Goal: Task Accomplishment & Management: Manage account settings

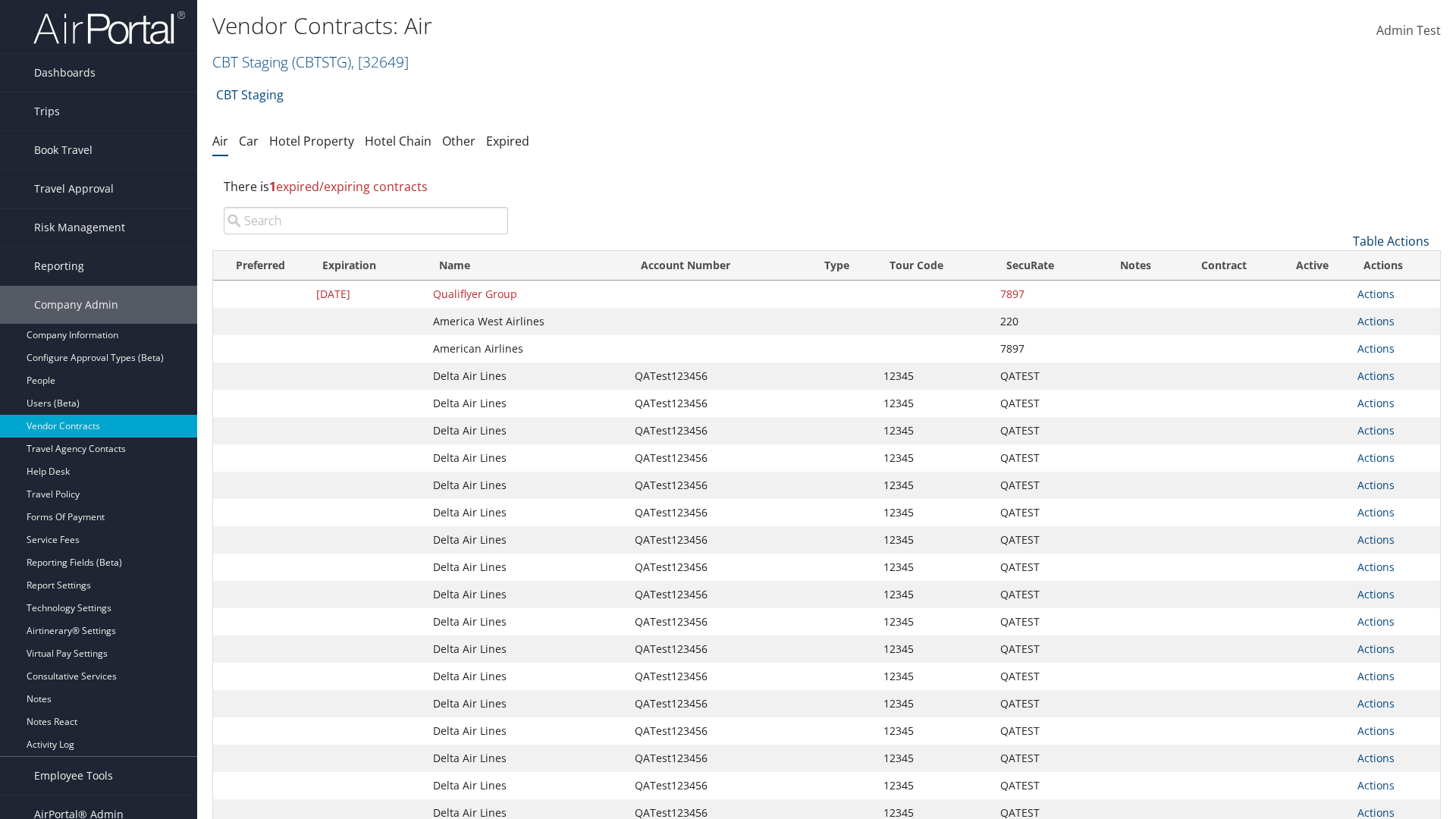
click at [1391, 241] on link "Table Actions" at bounding box center [1391, 241] width 77 height 17
click at [1340, 342] on link "Page Length" at bounding box center [1341, 342] width 199 height 26
click at [1340, 318] on link "50" at bounding box center [1341, 317] width 199 height 26
click at [1391, 241] on link "Table Actions" at bounding box center [1391, 241] width 77 height 17
click at [1340, 342] on link "Page Length" at bounding box center [1341, 342] width 199 height 26
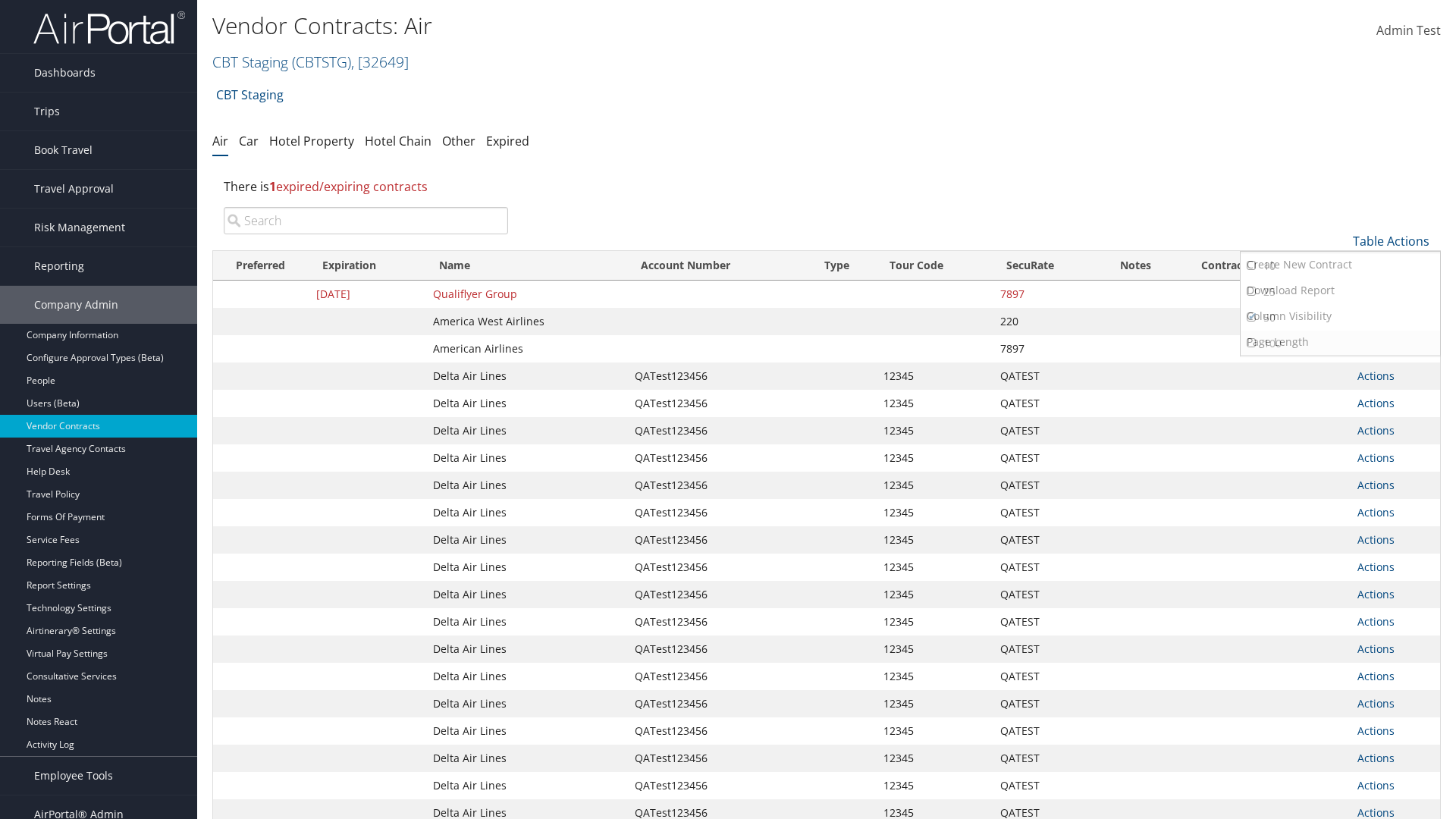
click at [1340, 344] on link "100" at bounding box center [1341, 343] width 199 height 26
click at [1391, 241] on link "Table Actions" at bounding box center [1391, 241] width 77 height 17
click at [1340, 342] on link "Page Length" at bounding box center [1341, 342] width 199 height 26
click at [1340, 267] on link "10" at bounding box center [1341, 266] width 199 height 26
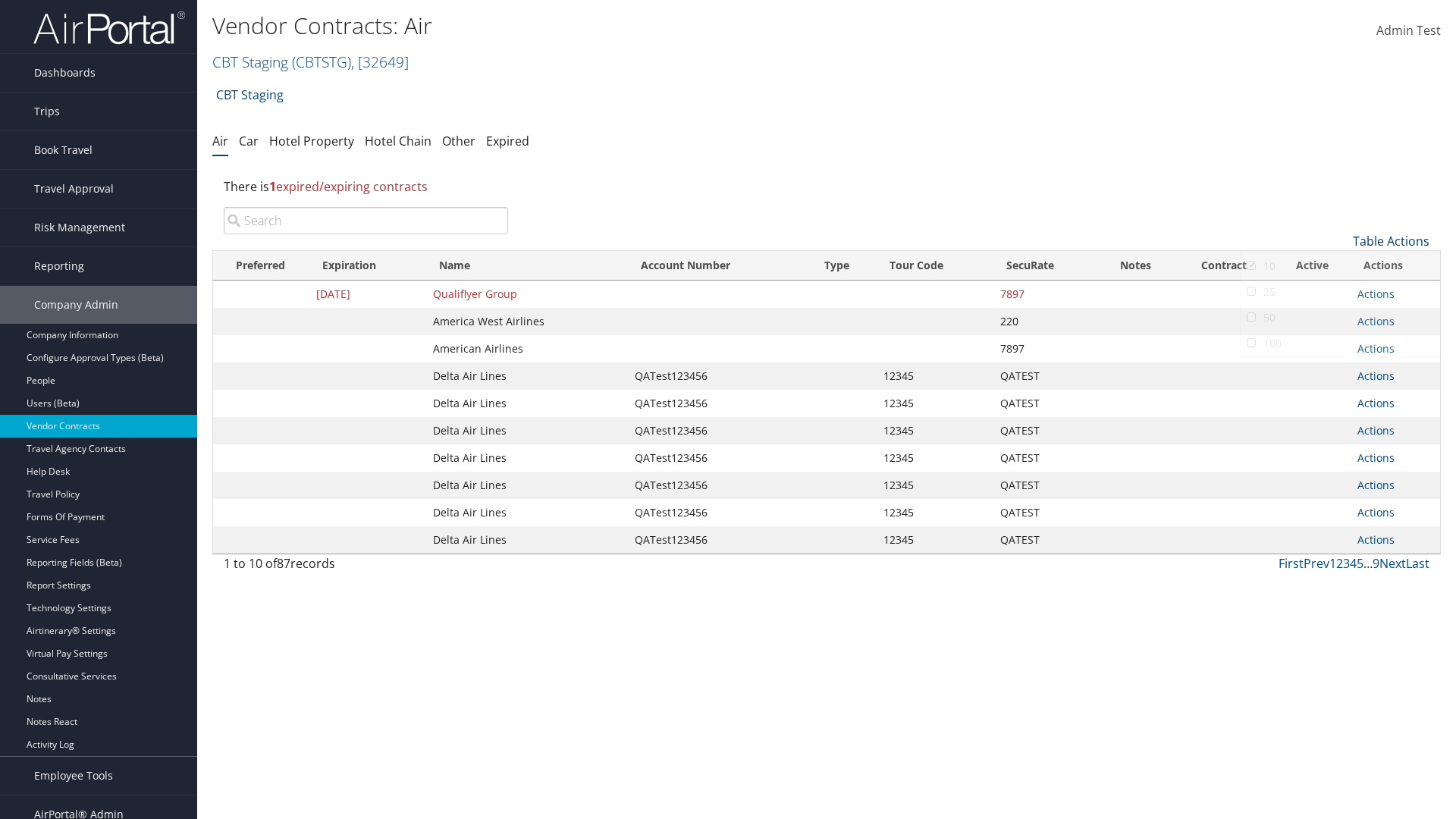
click at [1391, 233] on link "Table Actions" at bounding box center [1391, 241] width 77 height 17
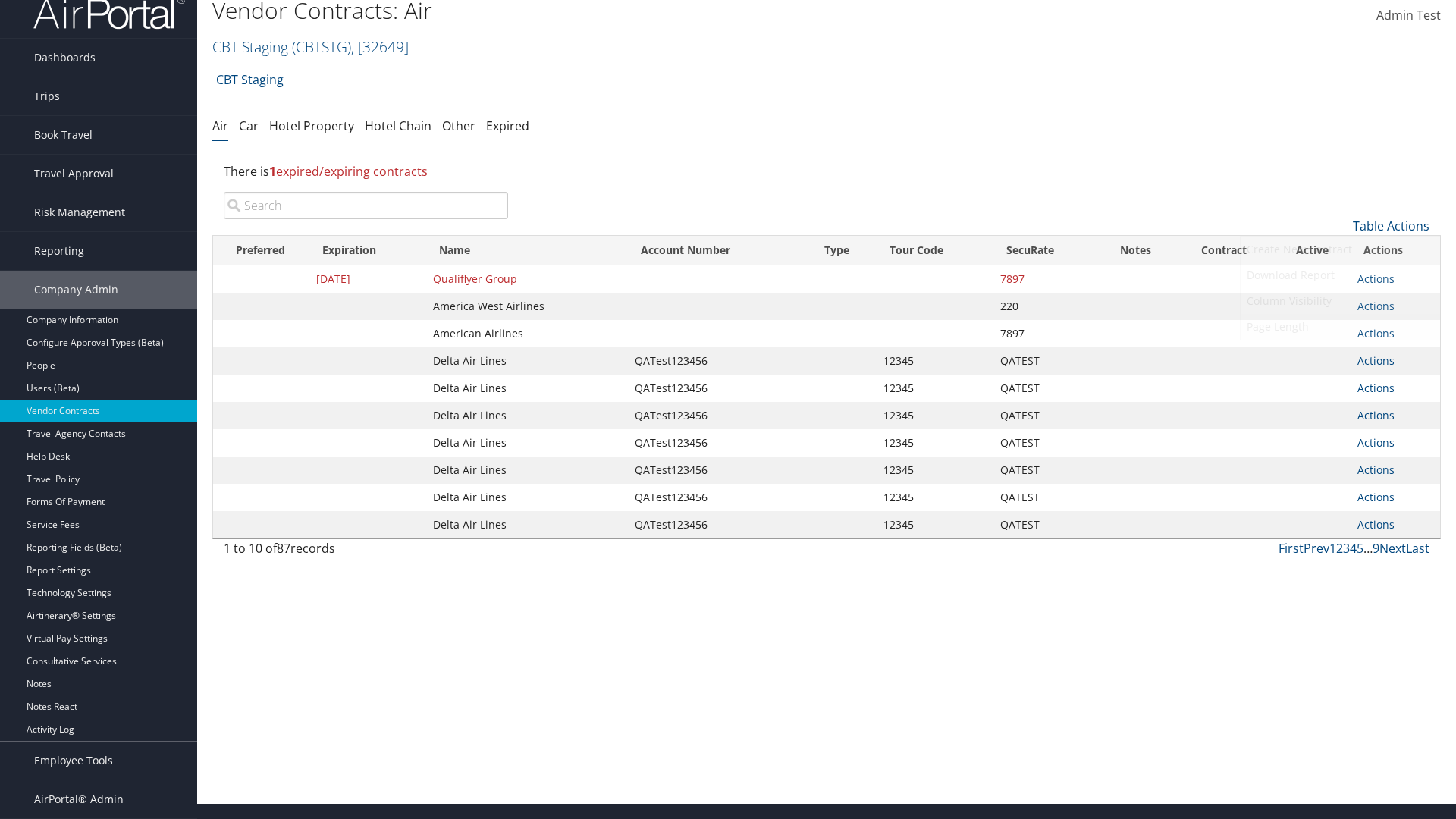
click at [1340, 326] on link "Page Length" at bounding box center [1341, 326] width 199 height 26
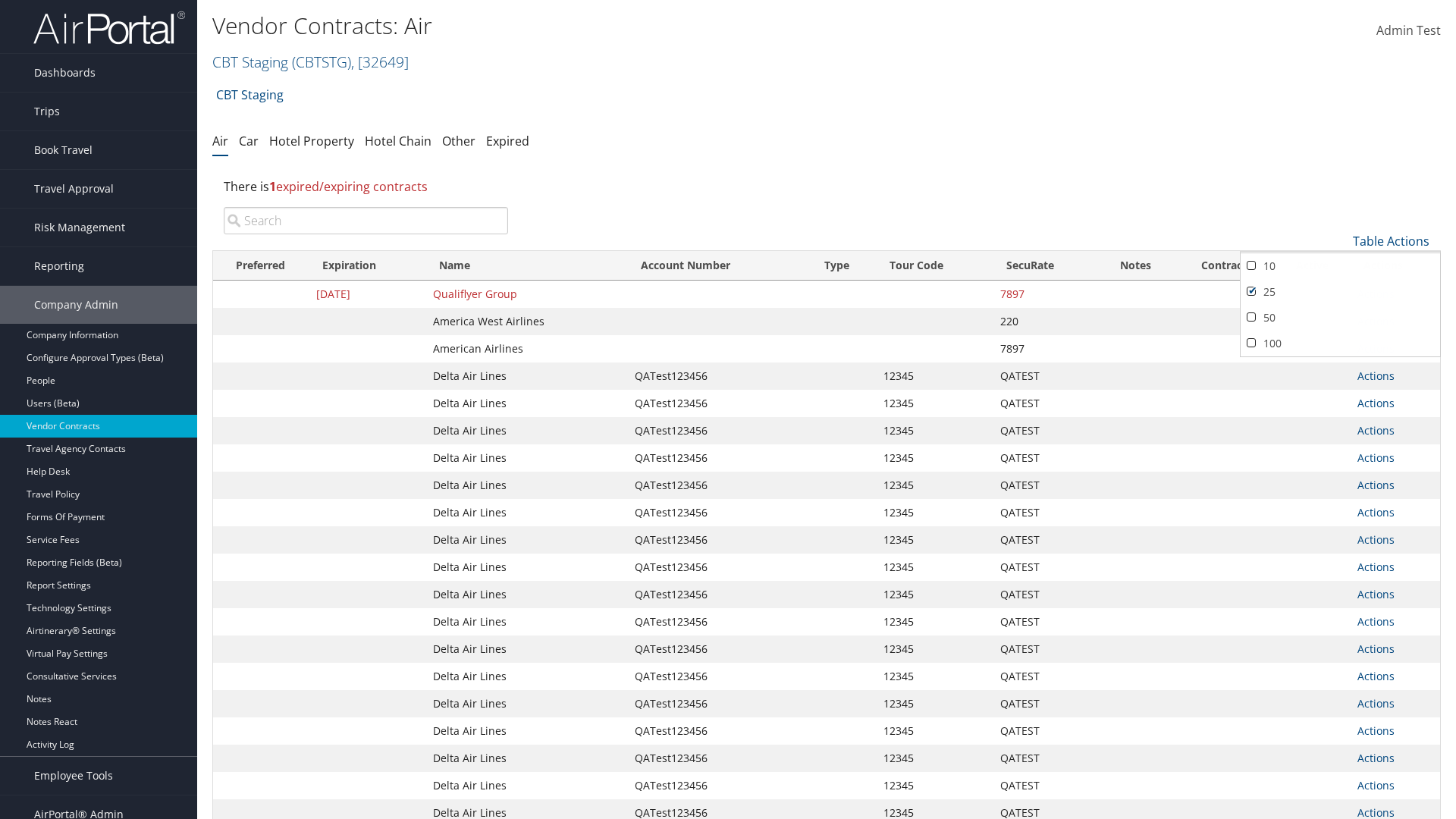
scroll to position [171, 0]
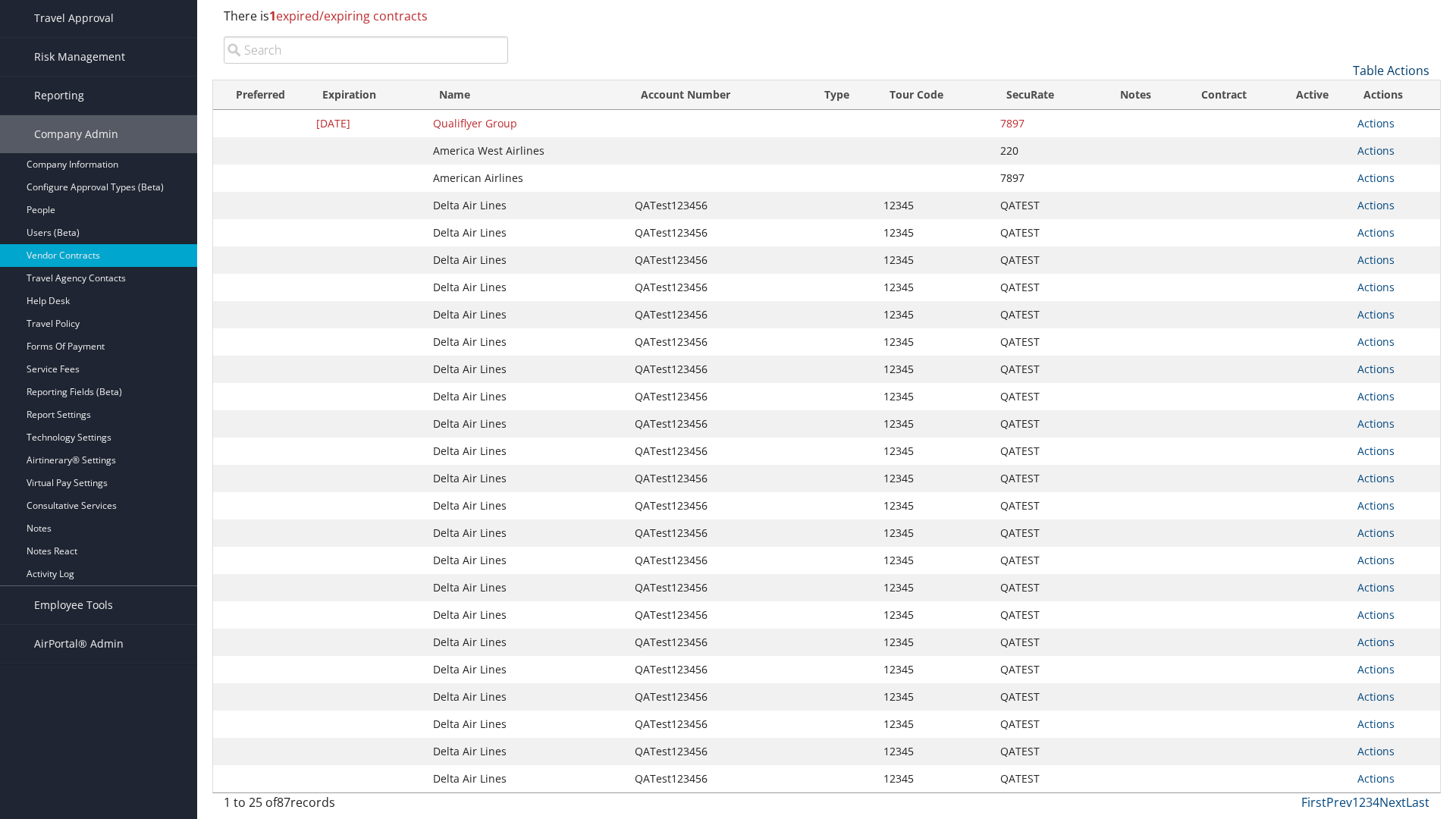
click at [1391, 79] on link "Table Actions" at bounding box center [1391, 71] width 77 height 17
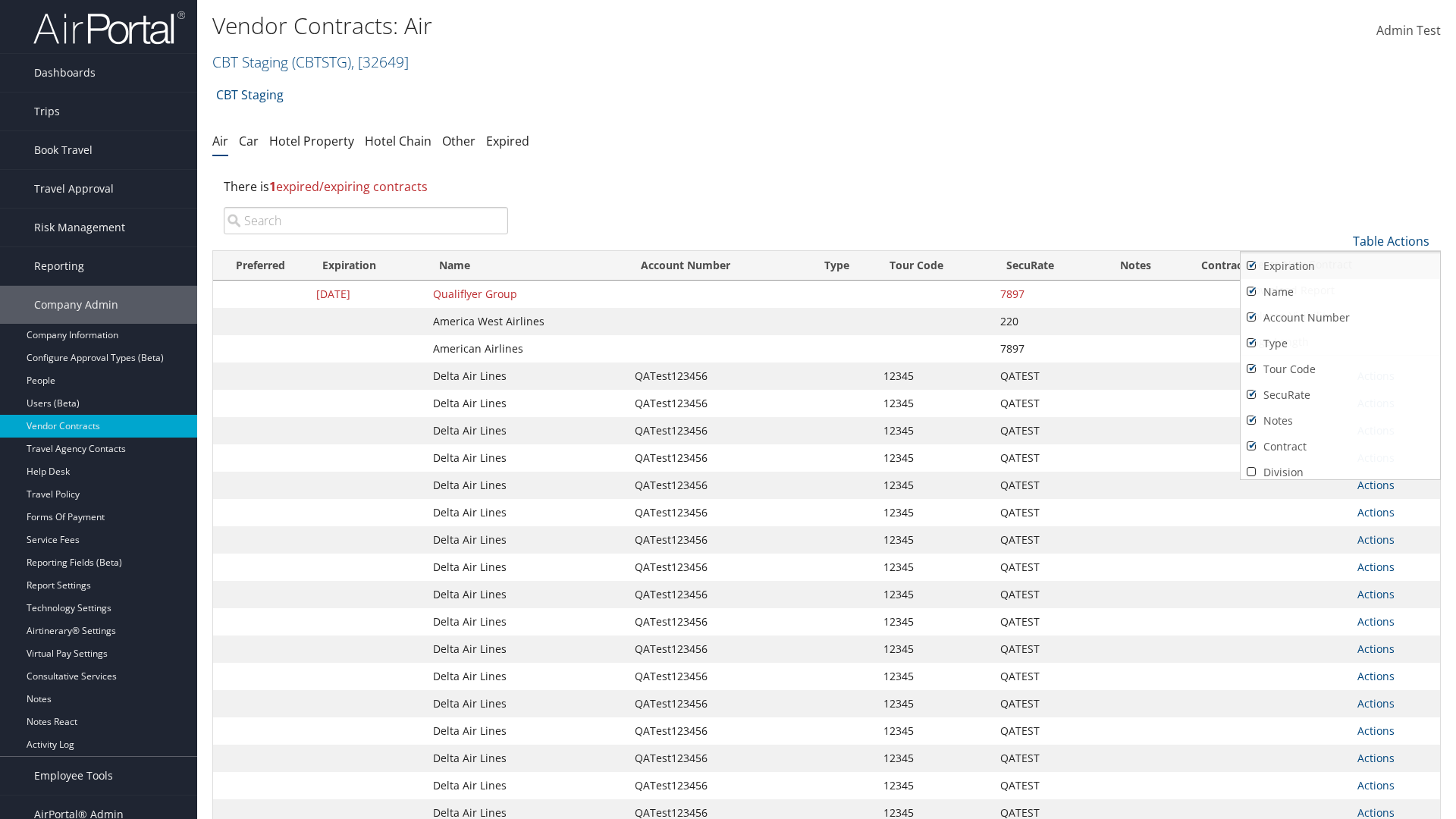
click at [1340, 267] on link "Expiration" at bounding box center [1341, 266] width 199 height 26
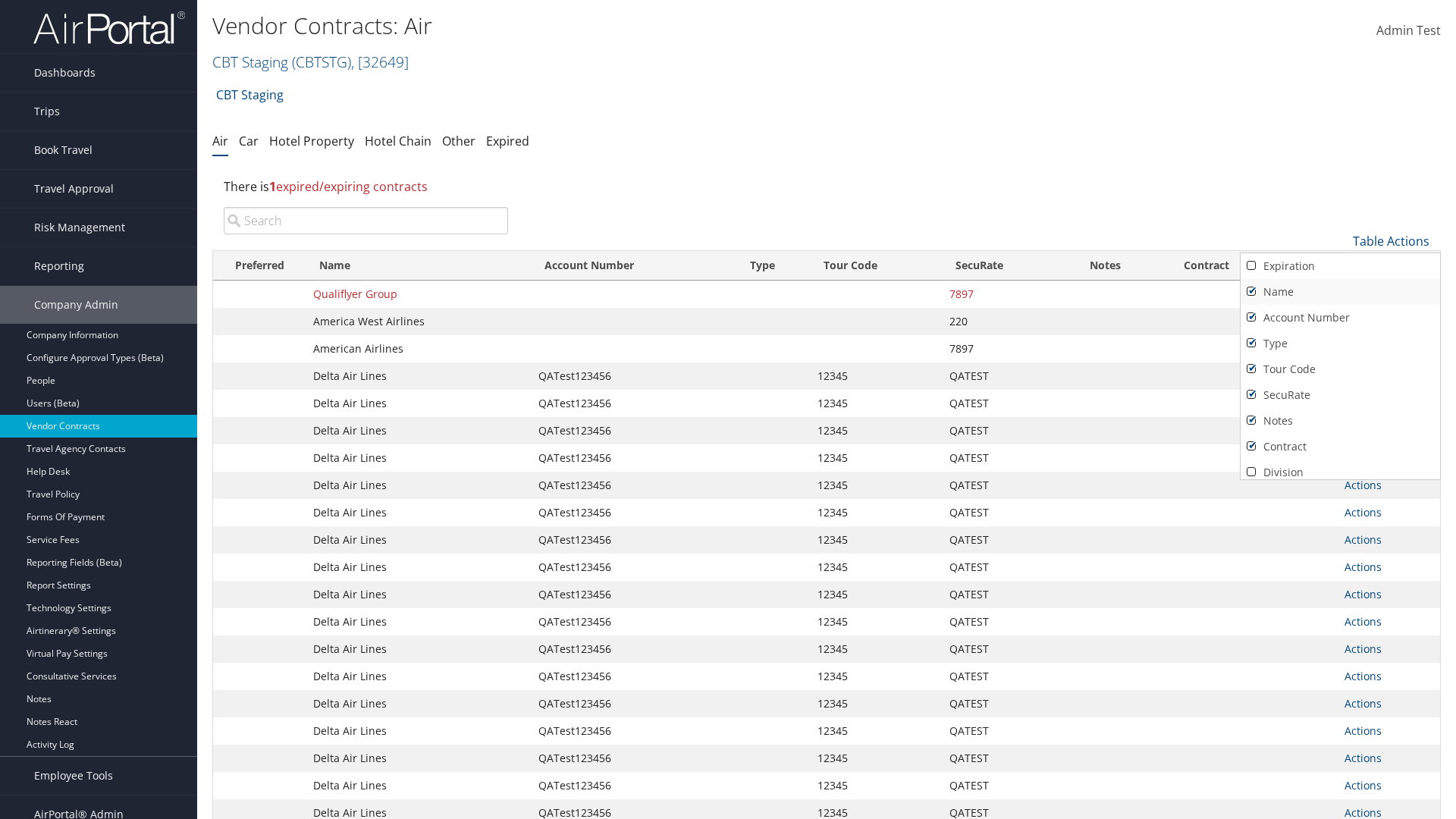
click at [1340, 292] on link "Name" at bounding box center [1341, 291] width 199 height 26
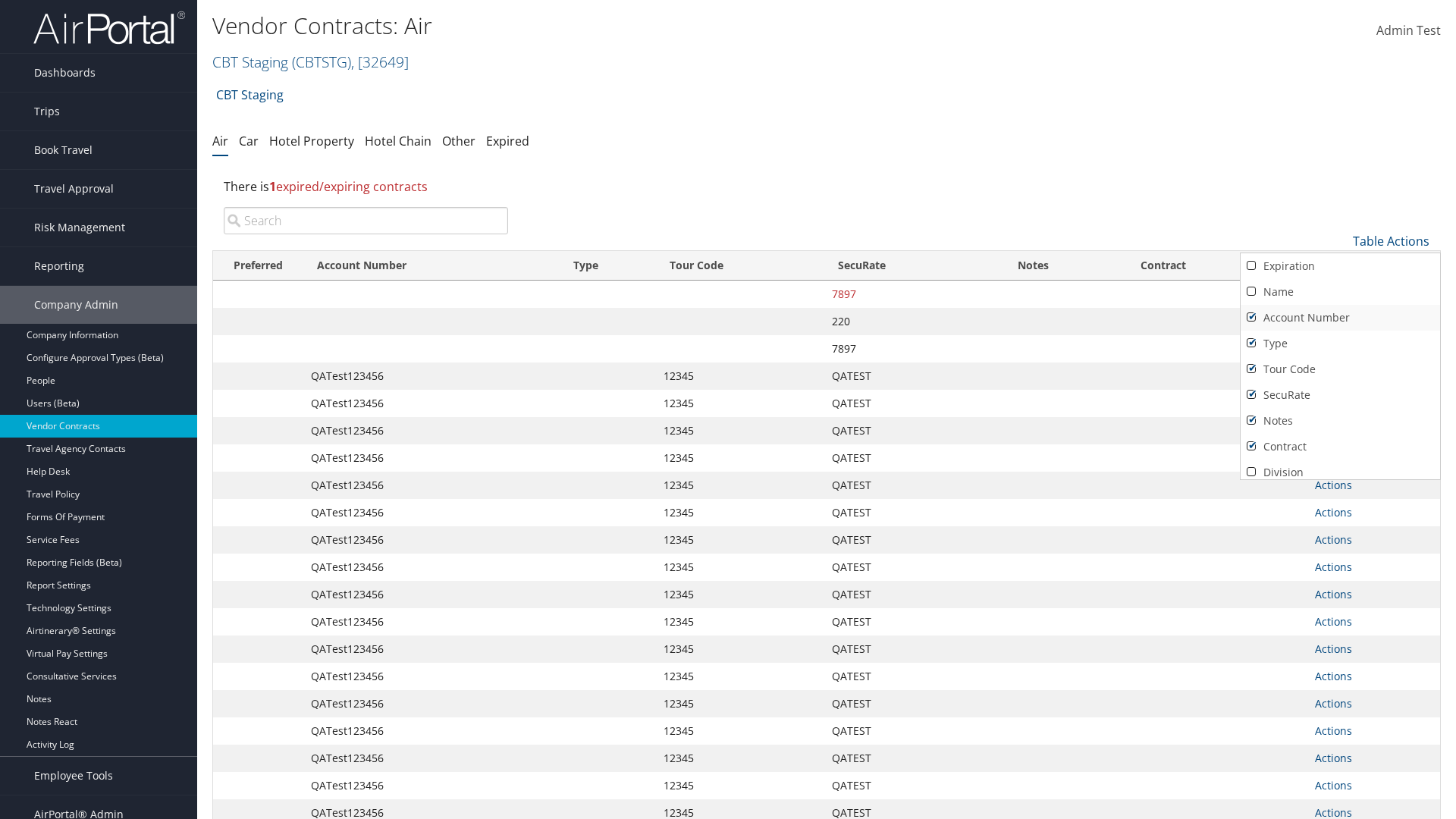
click at [1340, 318] on link "Account Number" at bounding box center [1341, 317] width 199 height 26
click at [1340, 344] on link "Type" at bounding box center [1341, 343] width 199 height 26
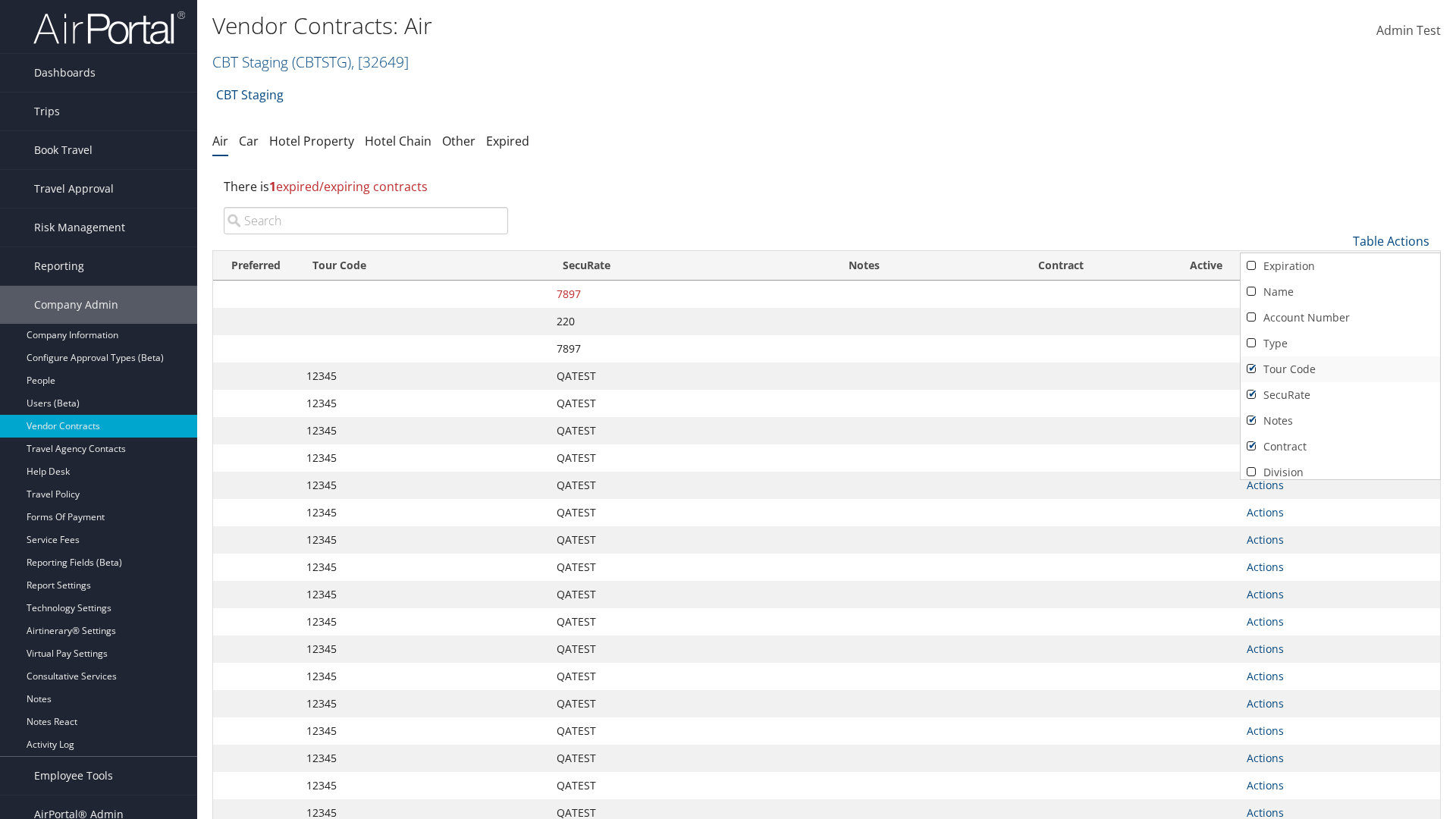
click at [1340, 369] on link "Tour Code" at bounding box center [1341, 369] width 199 height 26
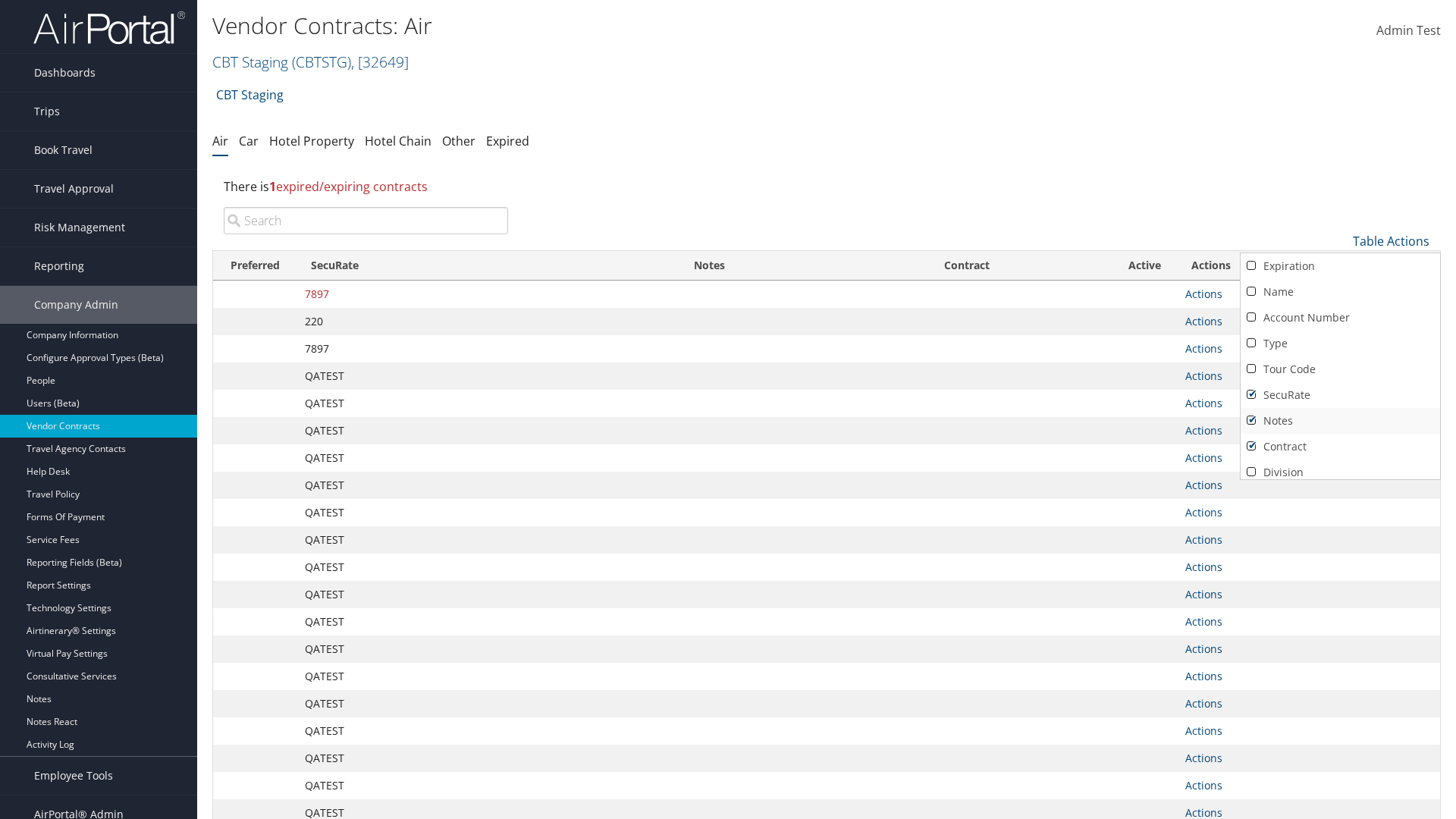
click at [1340, 395] on link "SecuRate" at bounding box center [1341, 395] width 199 height 26
click at [1340, 421] on link "Notes" at bounding box center [1341, 420] width 199 height 26
click at [1340, 447] on link "Contract" at bounding box center [1341, 446] width 199 height 26
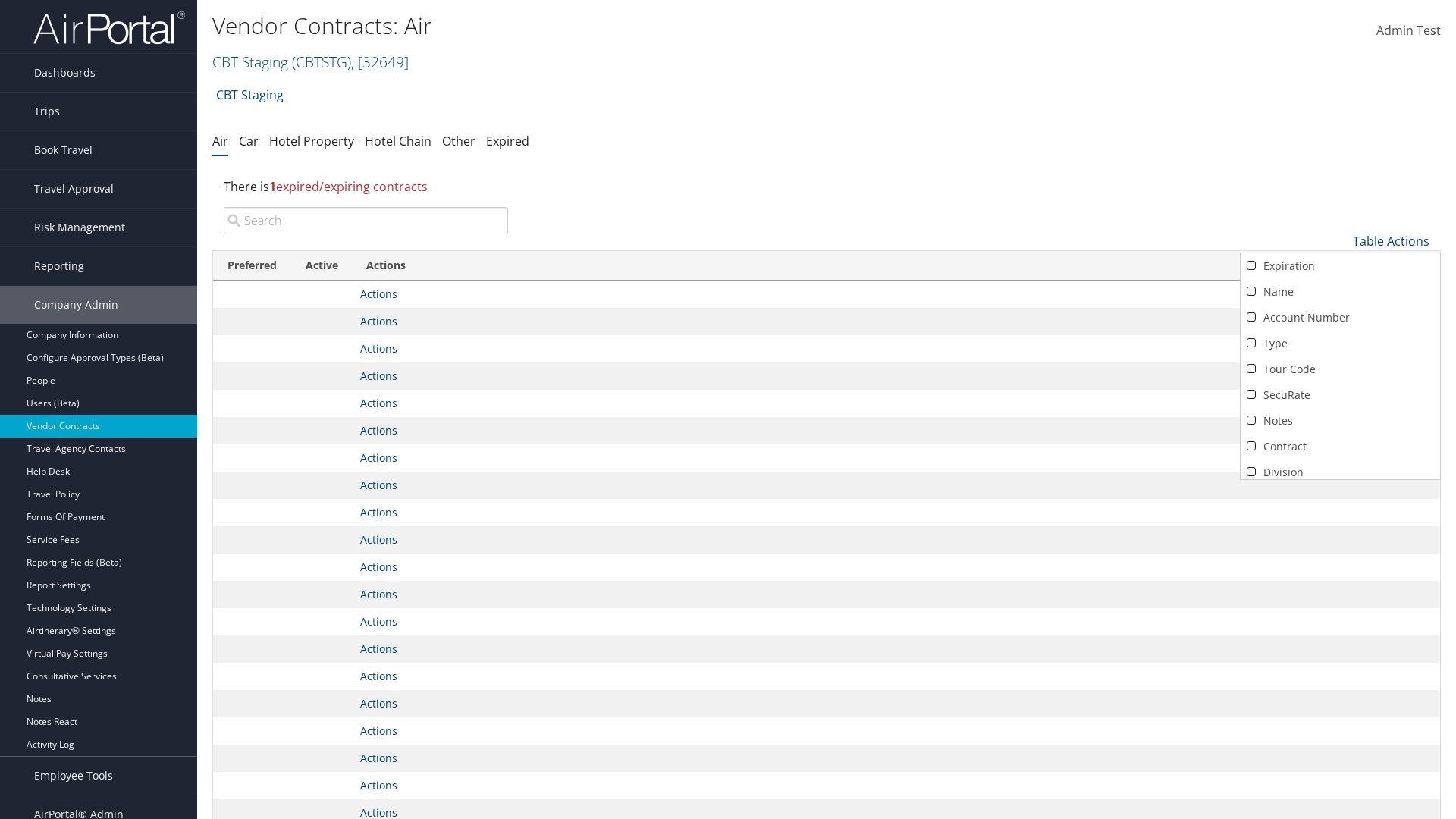
click at [1340, 485] on link "Active" at bounding box center [1341, 497] width 199 height 26
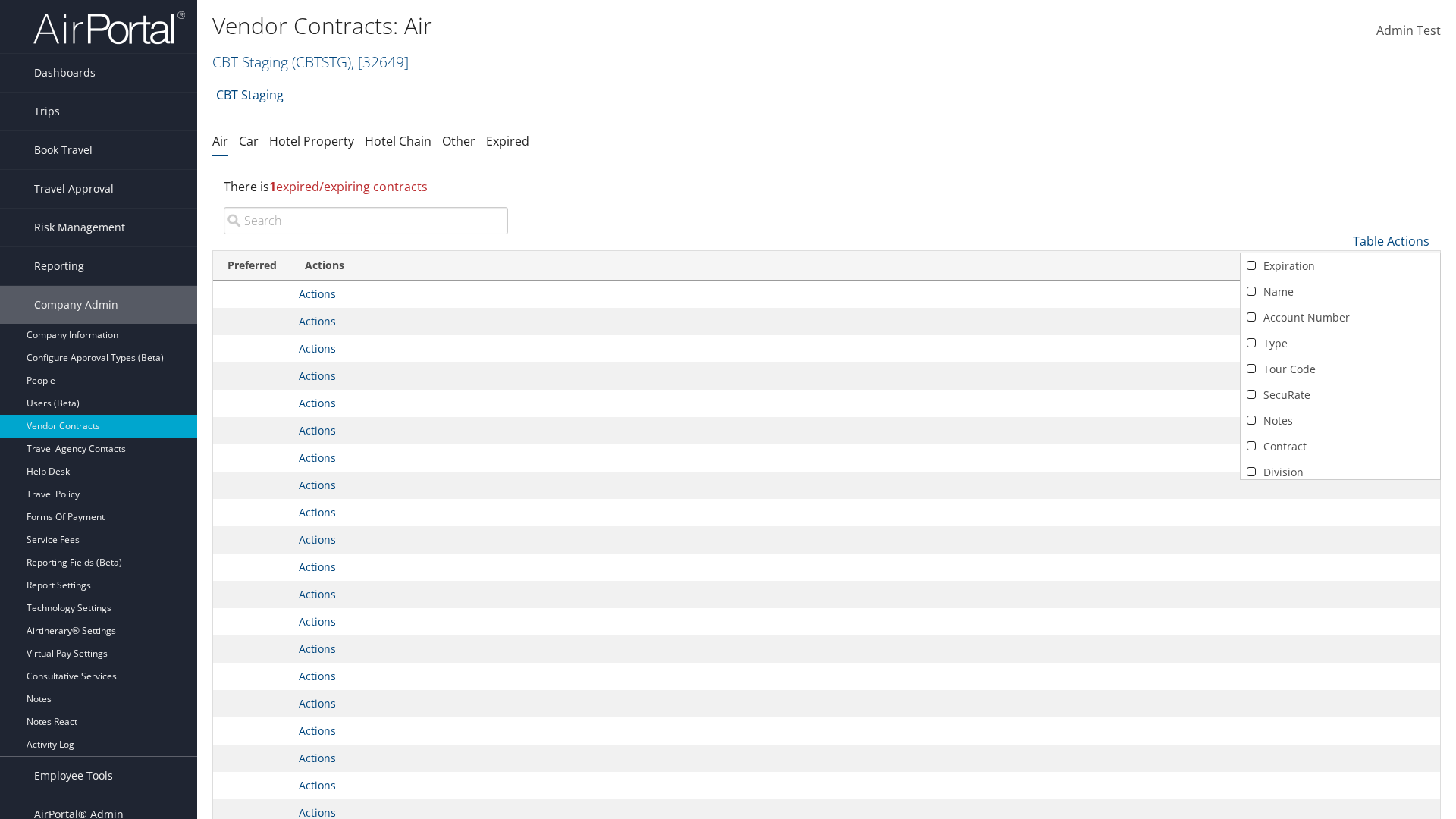
scroll to position [132, 0]
click at [1340, 147] on link "Expiration" at bounding box center [1341, 134] width 199 height 26
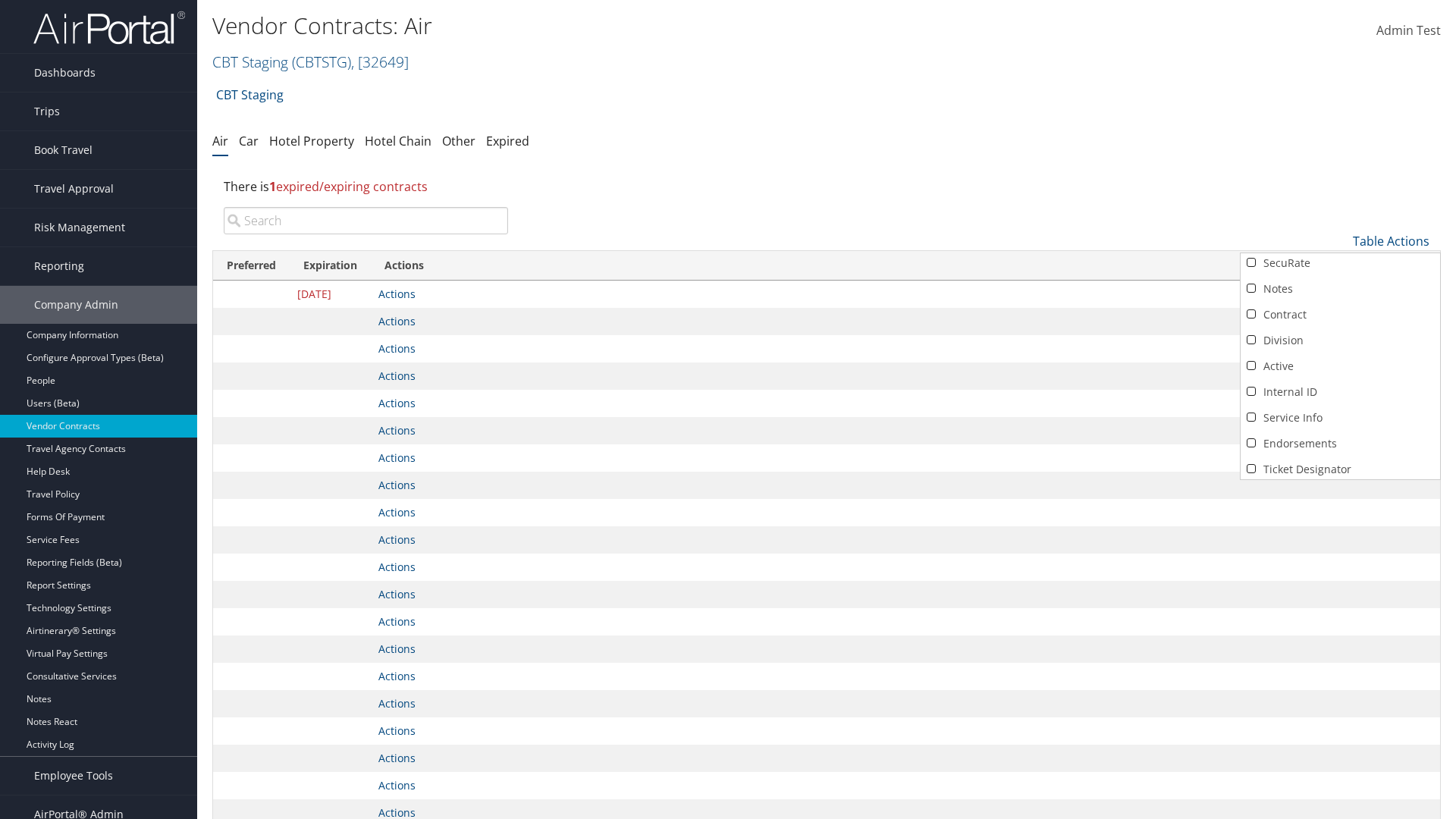
scroll to position [0, 0]
click at [1340, 292] on link "Name" at bounding box center [1341, 291] width 199 height 26
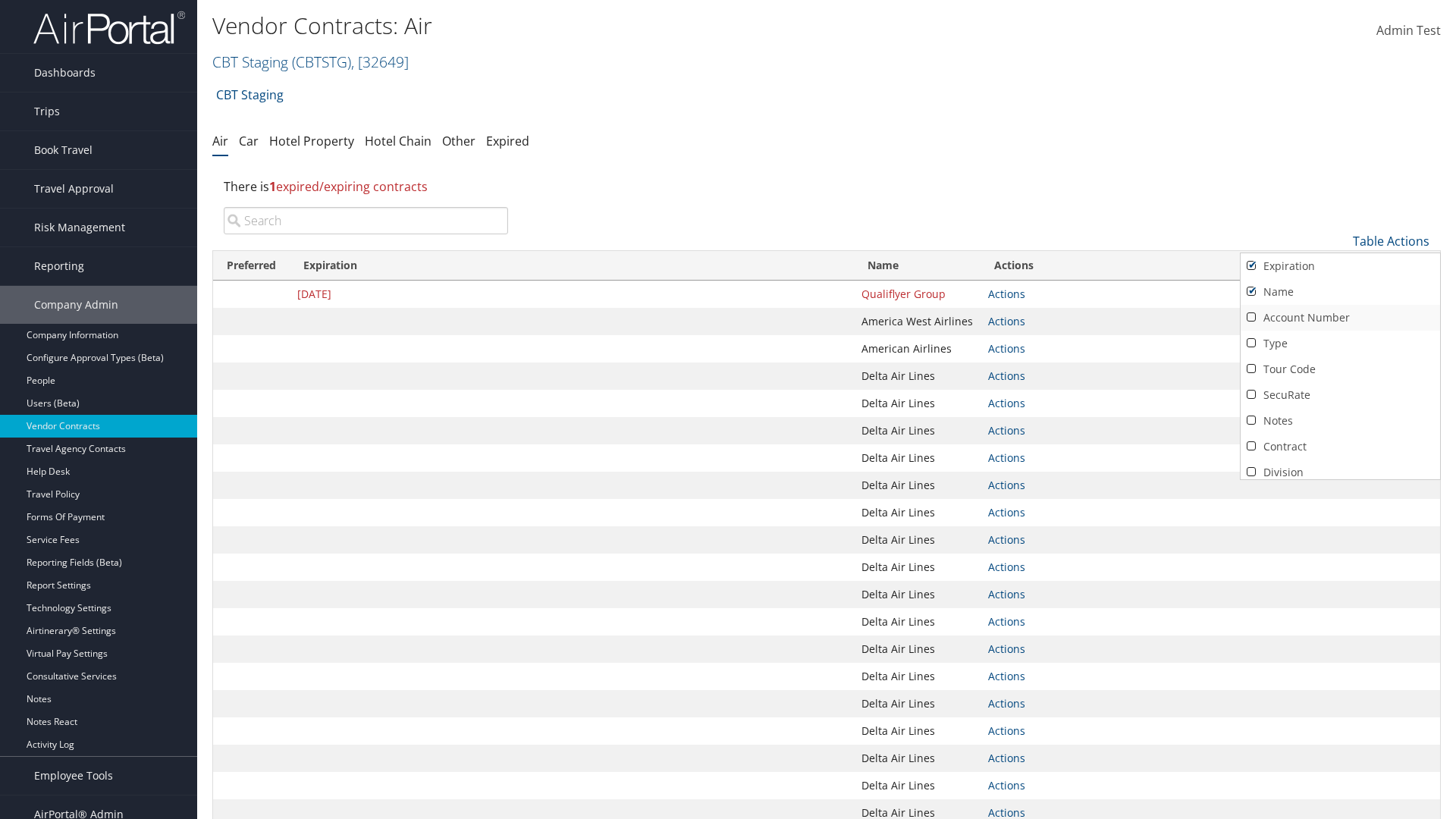
click at [1340, 318] on link "Account Number" at bounding box center [1341, 317] width 199 height 26
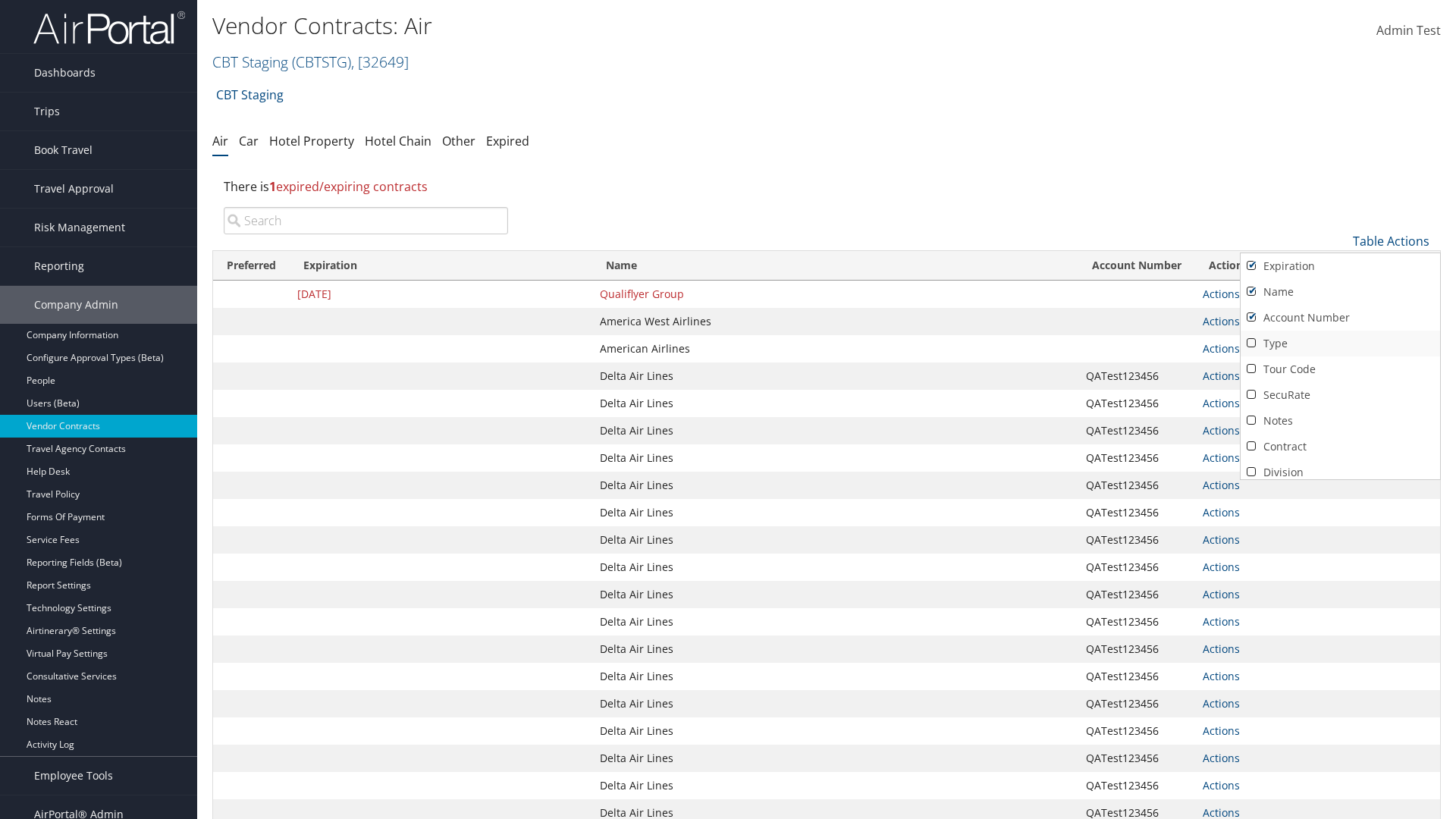
click at [1340, 344] on link "Type" at bounding box center [1341, 343] width 199 height 26
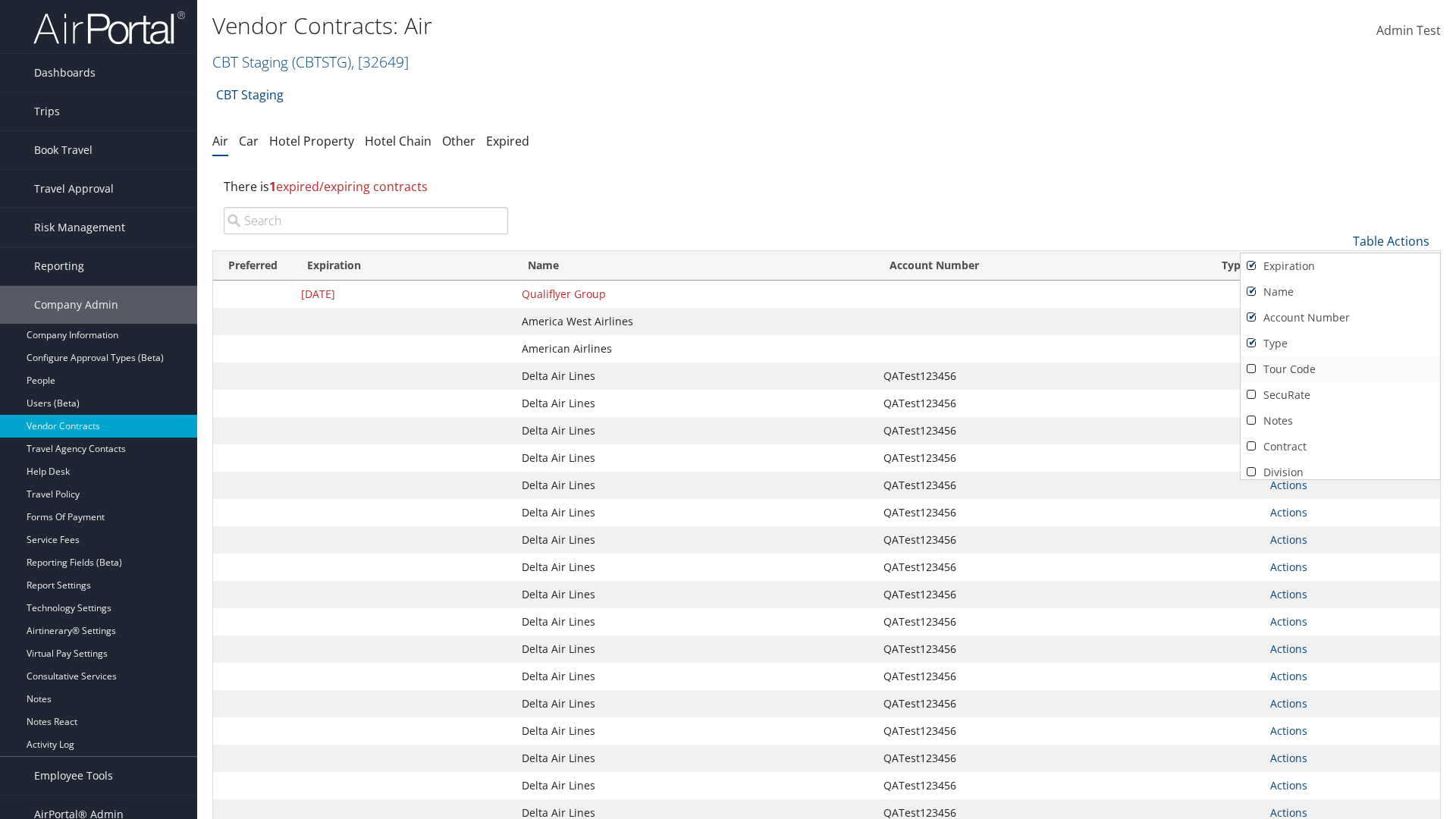
click at [1340, 369] on link "Tour Code" at bounding box center [1341, 369] width 199 height 26
